Goal: Task Accomplishment & Management: Manage account settings

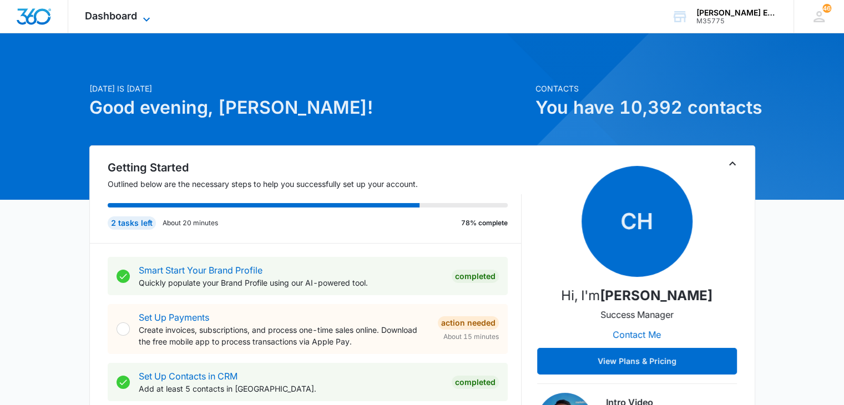
click at [146, 18] on icon at bounding box center [146, 19] width 13 height 13
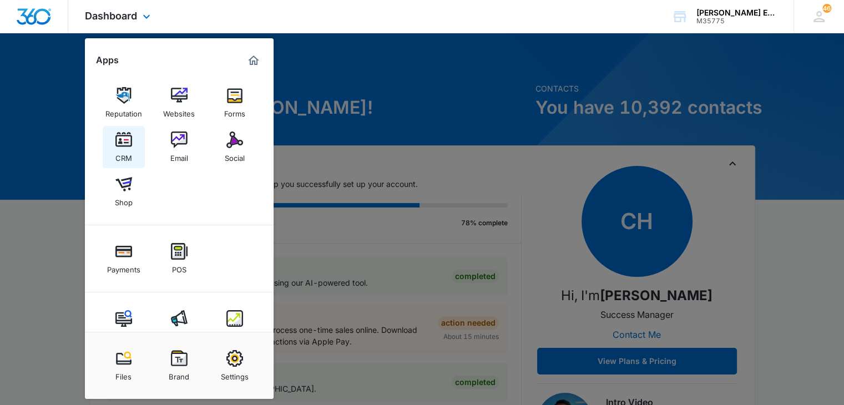
click at [127, 151] on div "CRM" at bounding box center [123, 155] width 17 height 14
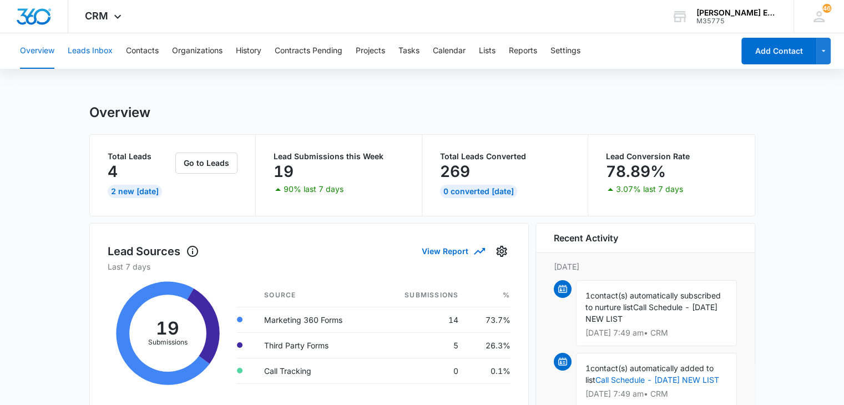
click at [101, 55] on button "Leads Inbox" at bounding box center [90, 50] width 45 height 35
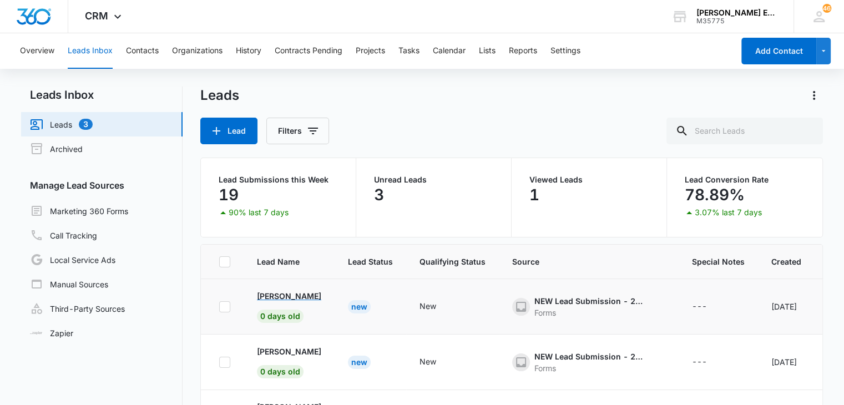
click at [307, 296] on p "[PERSON_NAME]" at bounding box center [289, 296] width 64 height 12
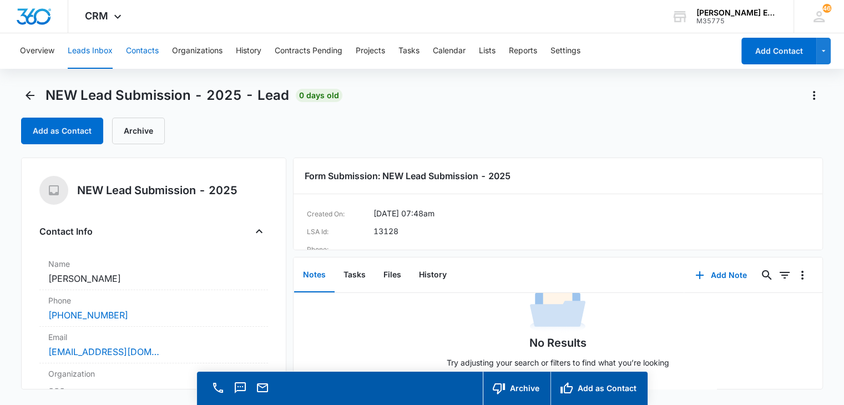
click at [144, 53] on button "Contacts" at bounding box center [142, 50] width 33 height 35
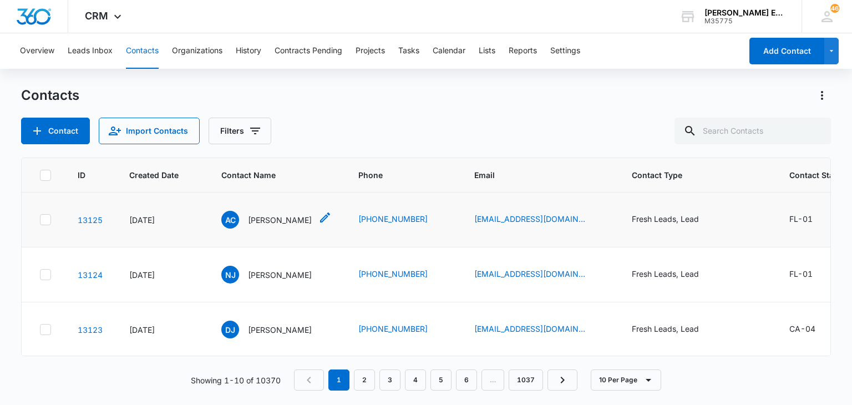
click at [263, 219] on p "[PERSON_NAME]" at bounding box center [280, 220] width 64 height 12
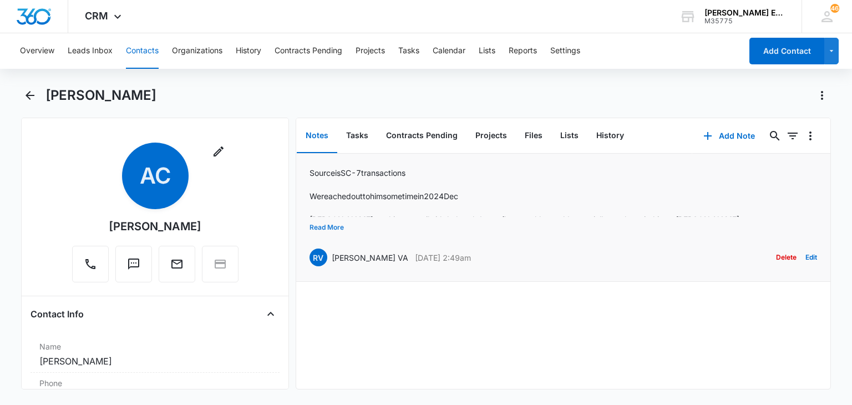
click at [327, 227] on button "Read More" at bounding box center [326, 227] width 34 height 21
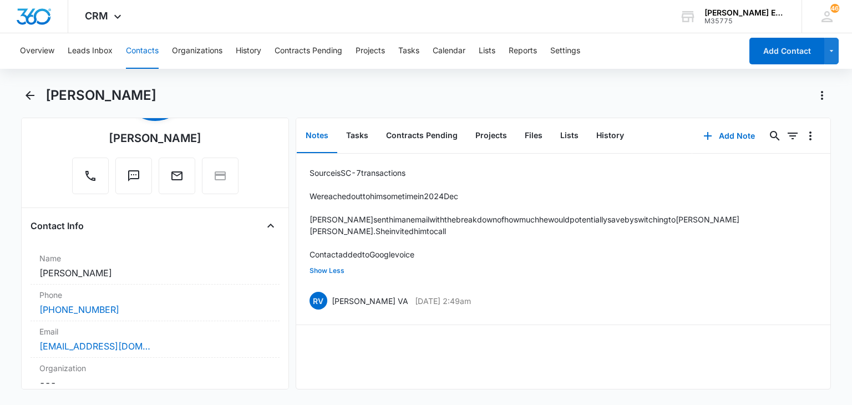
scroll to position [63, 0]
